Goal: Information Seeking & Learning: Learn about a topic

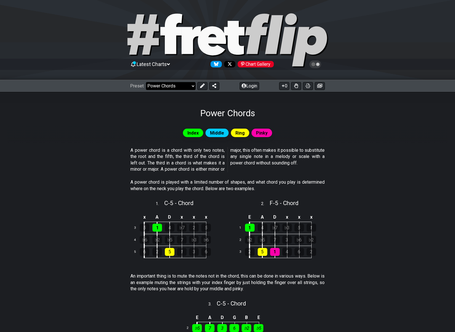
click at [191, 86] on select "Welcome to #fretflip! Initial Preset Custom Preset Minor Pentatonic Major Penta…" at bounding box center [171, 86] width 50 height 8
click at [146, 82] on select "Welcome to #fretflip! Initial Preset Custom Preset Minor Pentatonic Major Penta…" at bounding box center [171, 86] width 50 height 8
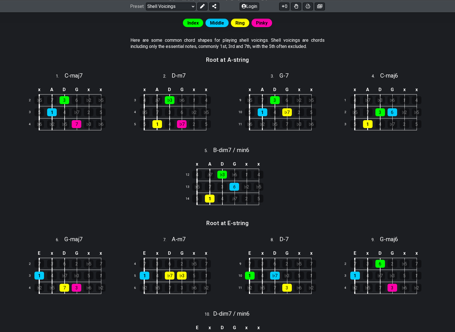
scroll to position [106, 0]
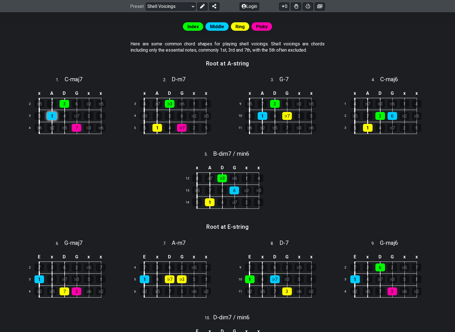
click at [50, 116] on div "1" at bounding box center [52, 116] width 10 height 8
click at [65, 104] on div "3" at bounding box center [64, 104] width 10 height 8
click at [52, 116] on div "1" at bounding box center [52, 116] width 10 height 8
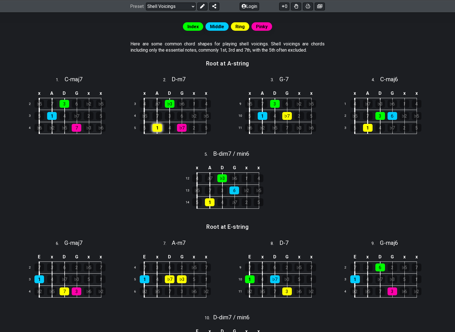
click at [158, 128] on div "1" at bounding box center [157, 128] width 10 height 8
click at [259, 116] on div "1" at bounding box center [262, 116] width 10 height 8
click at [261, 114] on div "1" at bounding box center [262, 116] width 10 height 8
click at [262, 114] on div "1" at bounding box center [262, 116] width 10 height 8
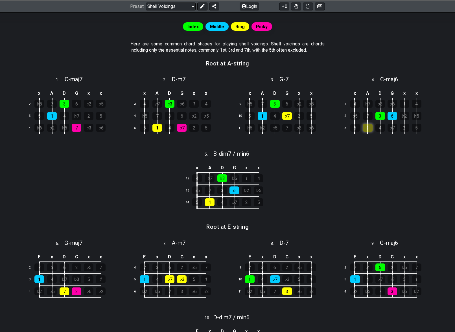
click at [367, 124] on div "1" at bounding box center [368, 128] width 10 height 8
drag, startPoint x: 369, startPoint y: 128, endPoint x: 372, endPoint y: 121, distance: 7.4
click at [369, 127] on div "1" at bounding box center [368, 128] width 10 height 8
click at [392, 116] on div "6" at bounding box center [392, 116] width 10 height 8
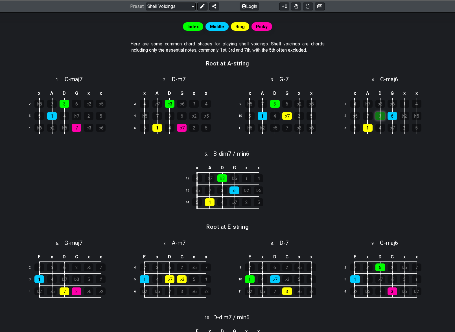
click at [379, 115] on div "3" at bounding box center [380, 116] width 10 height 8
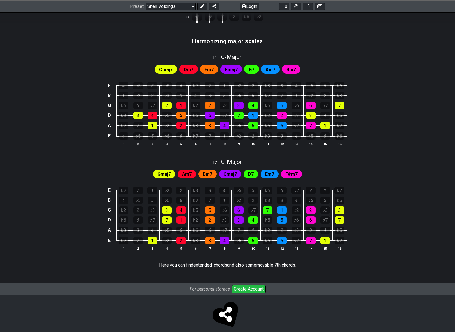
scroll to position [461, 0]
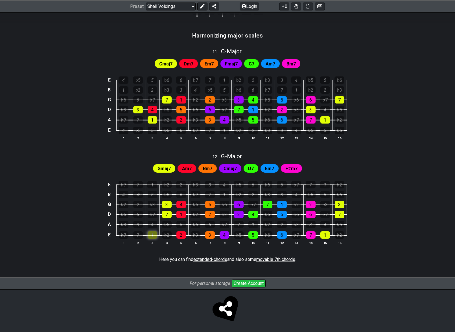
click at [152, 235] on div "1" at bounding box center [152, 234] width 10 height 7
click at [152, 233] on div "1" at bounding box center [152, 234] width 10 height 7
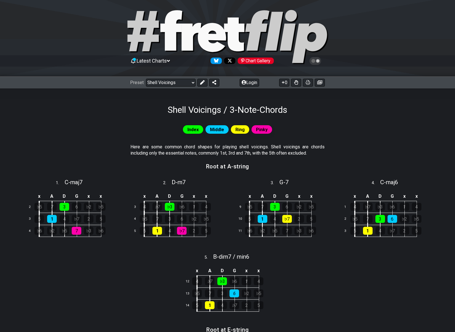
scroll to position [0, 0]
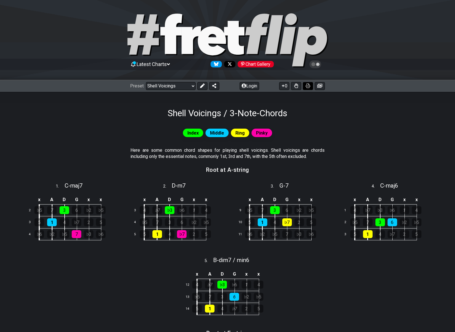
click at [308, 85] on icon at bounding box center [307, 85] width 5 height 5
click at [192, 85] on select "Welcome to #fretflip! Initial Preset Custom Preset Minor Pentatonic Major Penta…" at bounding box center [171, 86] width 50 height 8
click at [146, 82] on select "Welcome to #fretflip! Initial Preset Custom Preset Minor Pentatonic Major Penta…" at bounding box center [171, 86] width 50 height 8
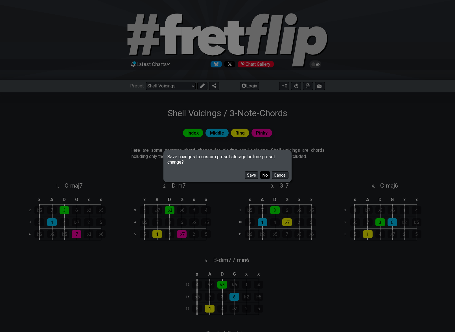
click at [264, 174] on button "No" at bounding box center [265, 175] width 10 height 8
select select "/welcome"
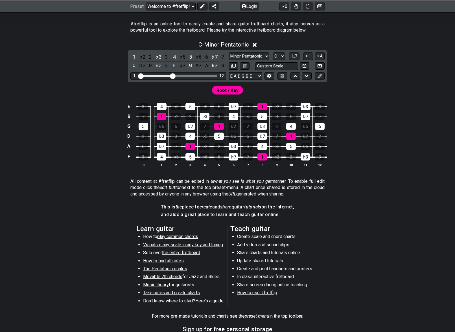
scroll to position [113, 0]
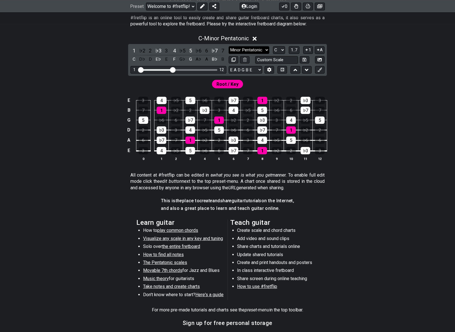
click at [266, 49] on select "Minor Pentatonic Click to edit Minor Pentatonic Major Pentatonic Minor Blues Ma…" at bounding box center [248, 50] width 41 height 8
click at [283, 51] on select "A♭ A A♯ B♭ B C C♯ D♭ D D♯ E♭ E F F♯ G♭ G G♯" at bounding box center [279, 50] width 12 height 8
select select "A"
click at [273, 46] on select "A♭ A A♯ B♭ B C C♯ D♭ D D♯ E♭ E F F♯ G♭ G G♯" at bounding box center [279, 50] width 12 height 8
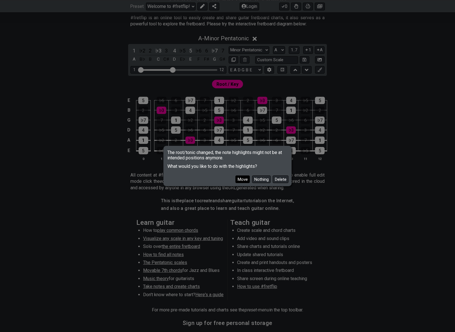
click at [242, 179] on button "Move" at bounding box center [242, 179] width 14 height 8
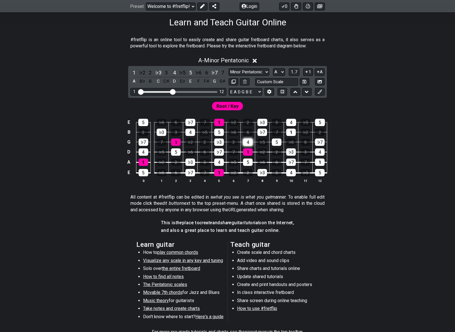
scroll to position [56, 0]
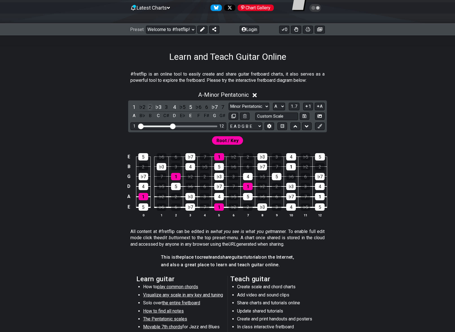
click at [150, 106] on div "2" at bounding box center [149, 107] width 7 height 8
click at [207, 106] on div "6" at bounding box center [206, 107] width 7 height 8
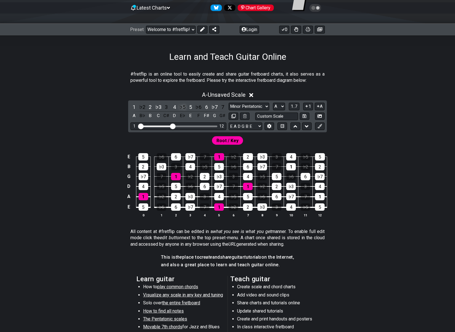
click at [182, 107] on div "♭5" at bounding box center [181, 107] width 7 height 8
click at [220, 206] on div "1" at bounding box center [219, 206] width 10 height 7
click at [246, 206] on div "2" at bounding box center [248, 206] width 10 height 7
click at [261, 206] on div "♭3" at bounding box center [262, 206] width 10 height 7
click at [235, 206] on div "♭2" at bounding box center [233, 206] width 10 height 7
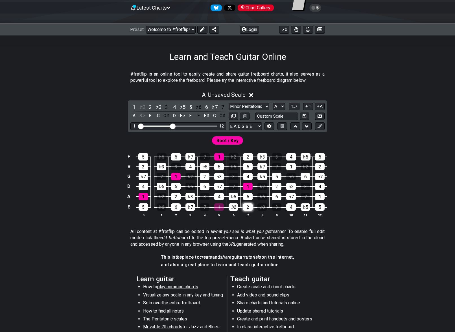
click at [248, 207] on div "2" at bounding box center [248, 206] width 10 height 7
click at [263, 207] on div "♭3" at bounding box center [262, 206] width 10 height 7
click at [233, 208] on div "♭2" at bounding box center [233, 206] width 10 height 7
click at [150, 106] on div "2" at bounding box center [149, 107] width 7 height 8
click at [181, 105] on div "♭5" at bounding box center [181, 107] width 7 height 8
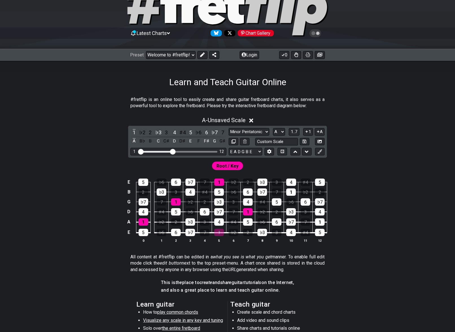
scroll to position [0, 0]
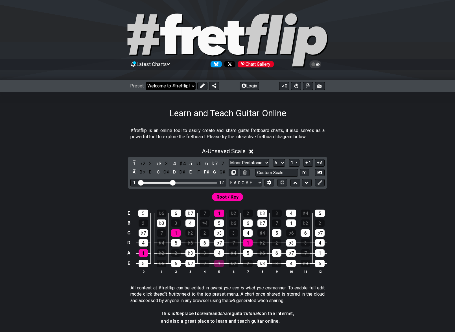
click at [192, 85] on select "Welcome to #fretflip! Initial Preset Custom Preset Minor Pentatonic Major Penta…" at bounding box center [171, 86] width 50 height 8
click at [146, 82] on select "Welcome to #fretflip! Initial Preset Custom Preset Minor Pentatonic Major Penta…" at bounding box center [171, 86] width 50 height 8
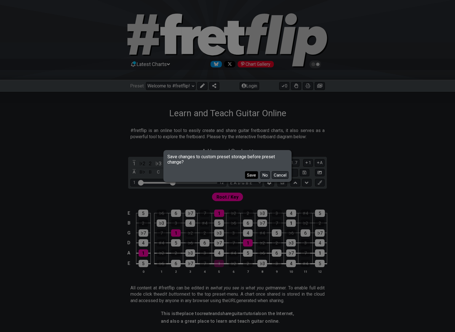
click at [250, 174] on button "Save" at bounding box center [251, 175] width 13 height 8
select select "/major-pentatonic"
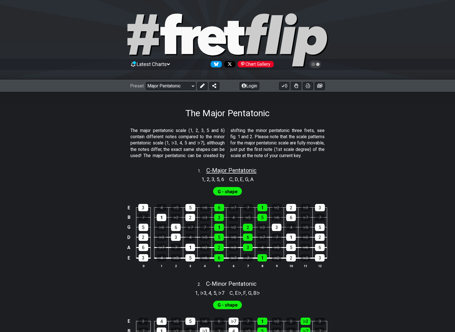
click at [237, 174] on span "C - Major Pentatonic" at bounding box center [231, 170] width 50 height 7
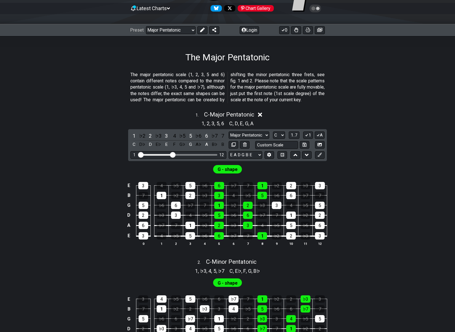
scroll to position [56, 0]
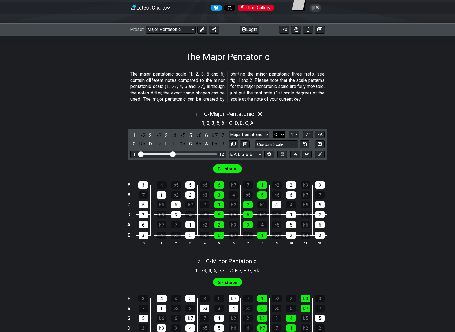
click at [283, 138] on select "A♭ A A♯ B♭ B C C♯ D♭ D D♯ E♭ E F F♯ G♭ G G♯" at bounding box center [279, 135] width 12 height 8
select select "A"
click at [273, 137] on select "A♭ A A♯ B♭ B C C♯ D♭ D D♯ E♭ E F F♯ G♭ G G♯" at bounding box center [279, 135] width 12 height 8
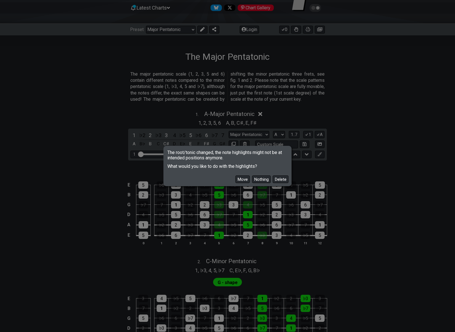
click at [245, 178] on button "Move" at bounding box center [242, 179] width 14 height 8
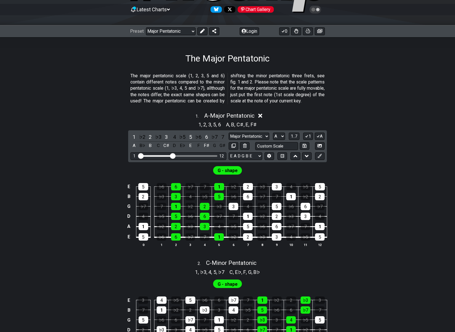
scroll to position [0, 0]
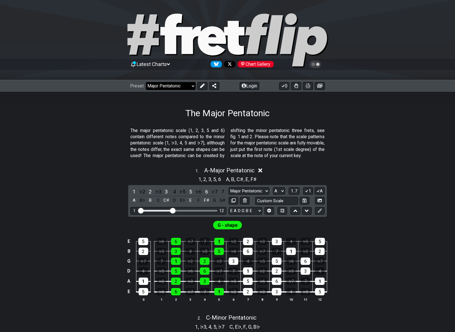
click at [192, 85] on select "Welcome to #fretflip! Initial Preset Learn and Teach Guitar Online Minor Pentat…" at bounding box center [171, 86] width 50 height 8
click at [146, 82] on select "Welcome to #fretflip! Initial Preset Learn and Teach Guitar Online Minor Pentat…" at bounding box center [171, 86] width 50 height 8
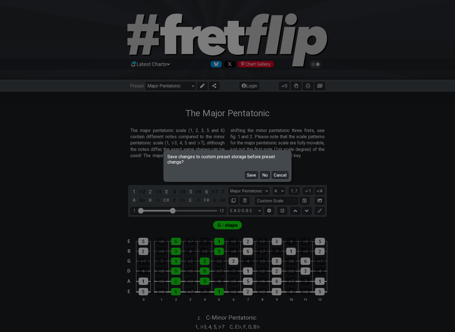
click at [252, 173] on button "Save" at bounding box center [251, 175] width 13 height 8
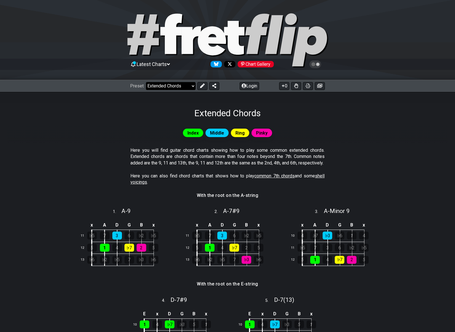
click at [191, 85] on select "Welcome to #fretflip! Initial Preset The Major Pentatonic Minor Pentatonic Majo…" at bounding box center [171, 86] width 50 height 8
click at [146, 82] on select "Welcome to #fretflip! Initial Preset The Major Pentatonic Minor Pentatonic Majo…" at bounding box center [171, 86] width 50 height 8
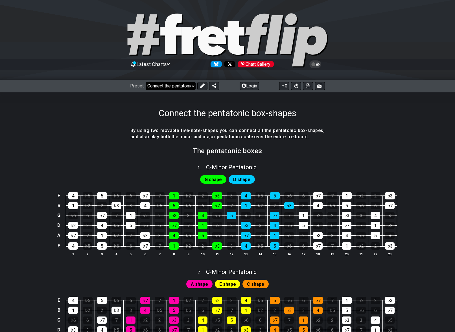
click at [192, 86] on select "Welcome to #fretflip! Initial Preset The Major Pentatonic Minor Pentatonic Majo…" at bounding box center [171, 86] width 50 height 8
click at [146, 82] on select "Welcome to #fretflip! Initial Preset The Major Pentatonic Minor Pentatonic Majo…" at bounding box center [171, 86] width 50 height 8
select select "/modal-chord-progressions"
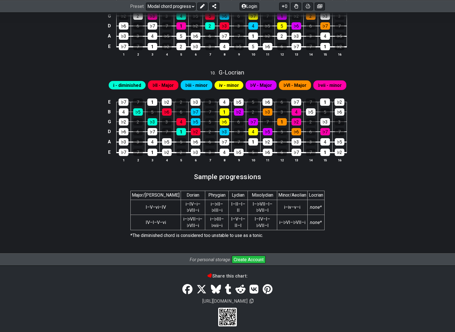
scroll to position [948, 0]
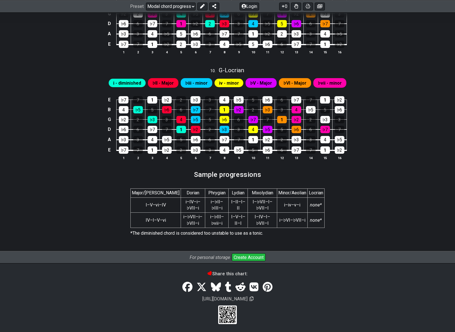
drag, startPoint x: 192, startPoint y: 169, endPoint x: 192, endPoint y: 181, distance: 12.1
click at [224, 180] on section "Sample progressions" at bounding box center [227, 176] width 440 height 15
click at [161, 186] on span "Major/[PERSON_NAME] Phrygian Lydian Mixolydian Minor/Aeolian Locrian I–V–vi–IV …" at bounding box center [227, 211] width 194 height 50
drag, startPoint x: 151, startPoint y: 189, endPoint x: 197, endPoint y: 194, distance: 46.2
click at [151, 189] on th "Major/[PERSON_NAME]" at bounding box center [156, 193] width 50 height 9
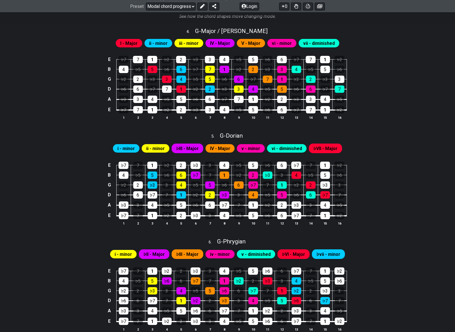
scroll to position [356, 0]
